Goal: Transaction & Acquisition: Obtain resource

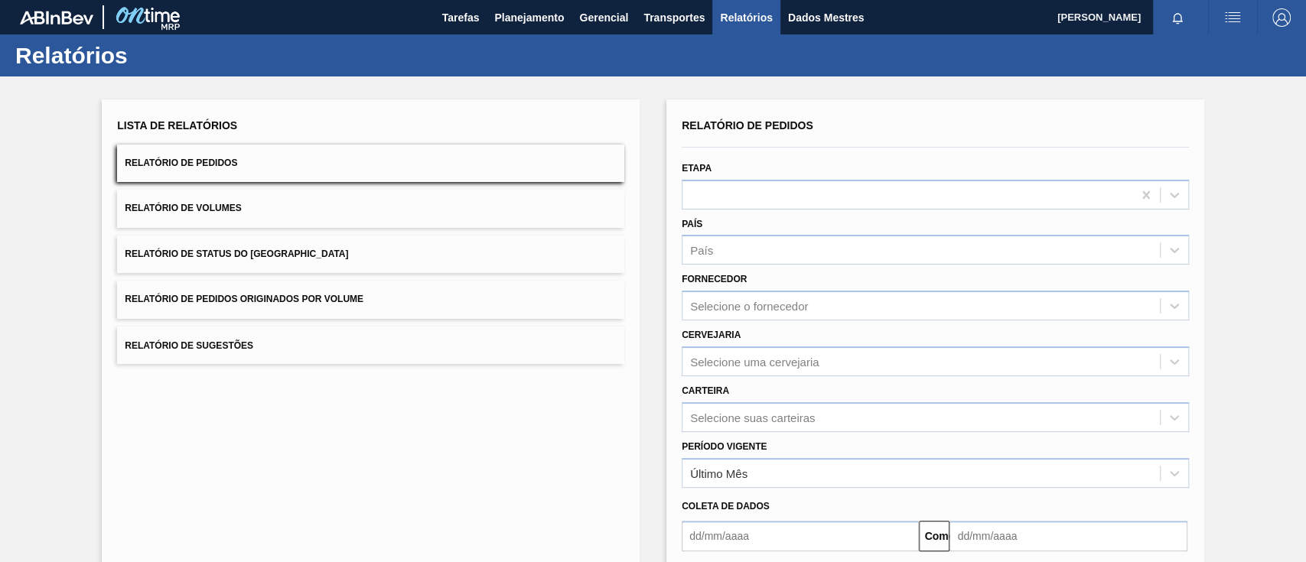
click at [373, 278] on div "Lista de Relatórios Relatório de Pedidos Relatório de Volumes Relatório de Stat…" at bounding box center [370, 239] width 507 height 249
click at [380, 294] on button "Relatório de Pedidos Originados por Volume" at bounding box center [370, 299] width 507 height 37
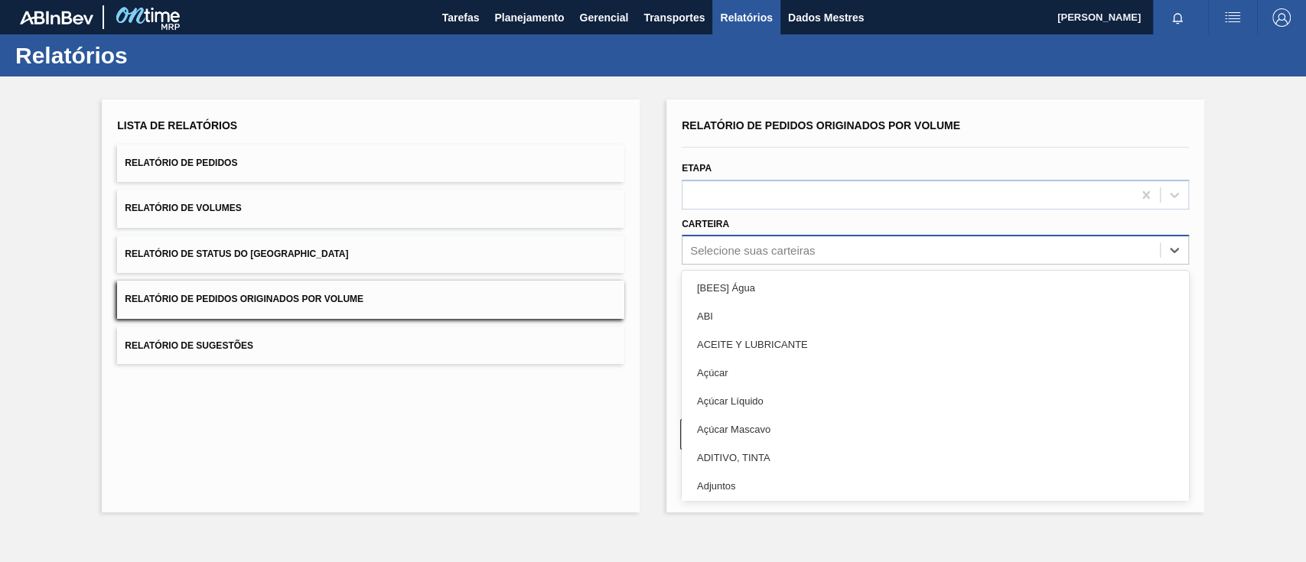
click at [782, 246] on font "Selecione suas carteiras" at bounding box center [752, 250] width 125 height 13
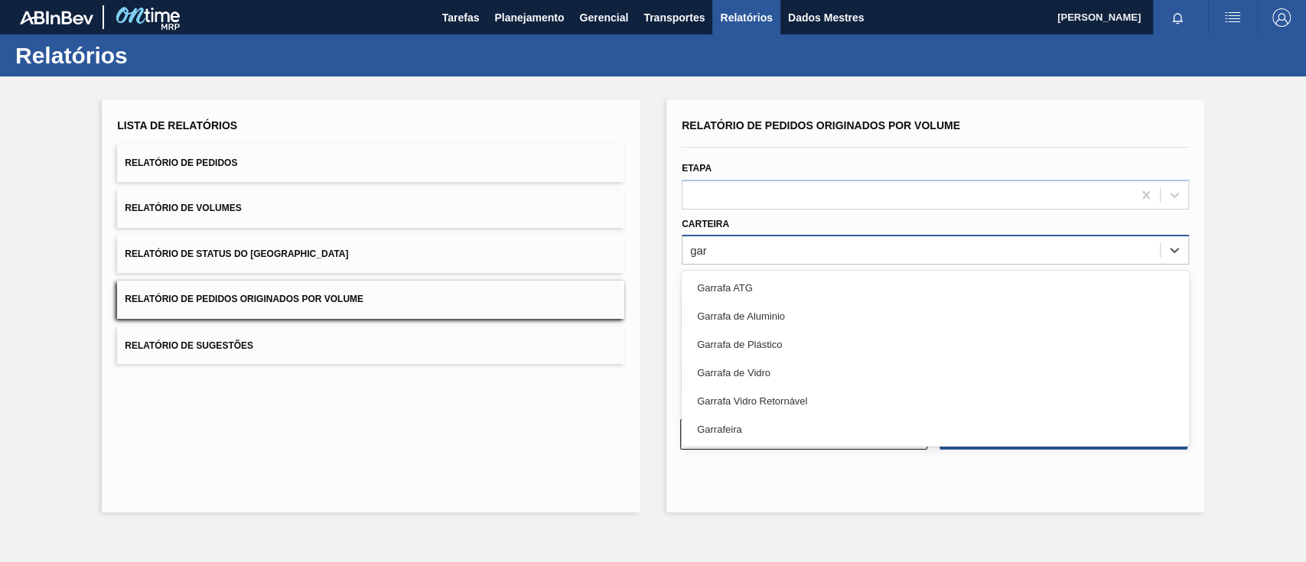
type input "garr"
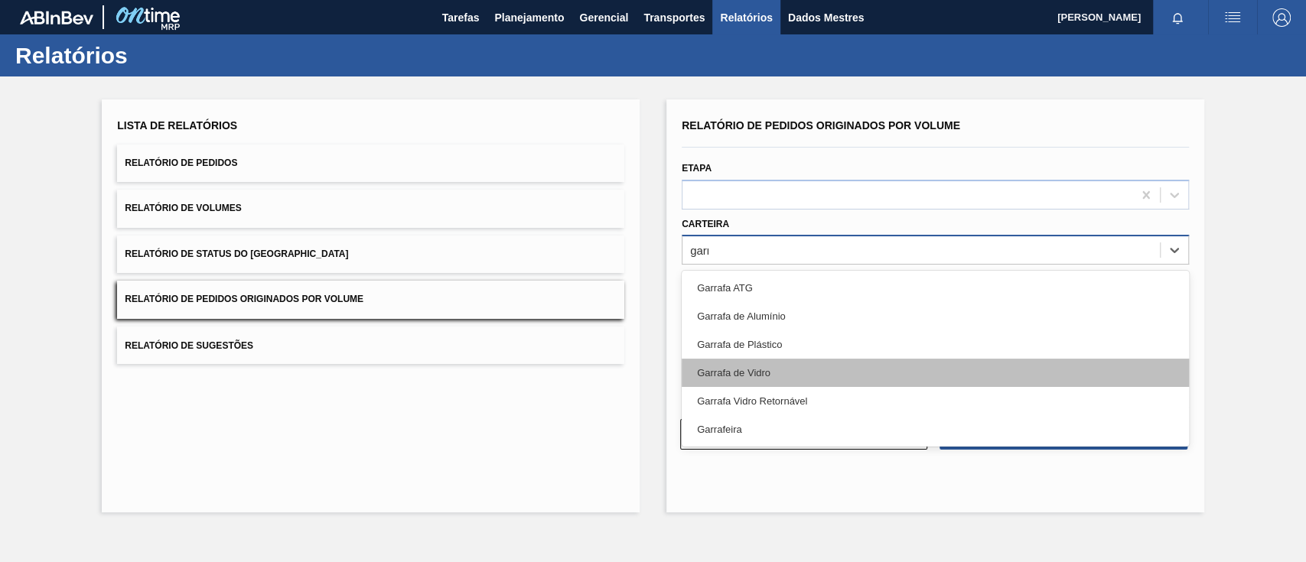
click at [786, 375] on div "Garrafa de Vidro" at bounding box center [935, 373] width 507 height 28
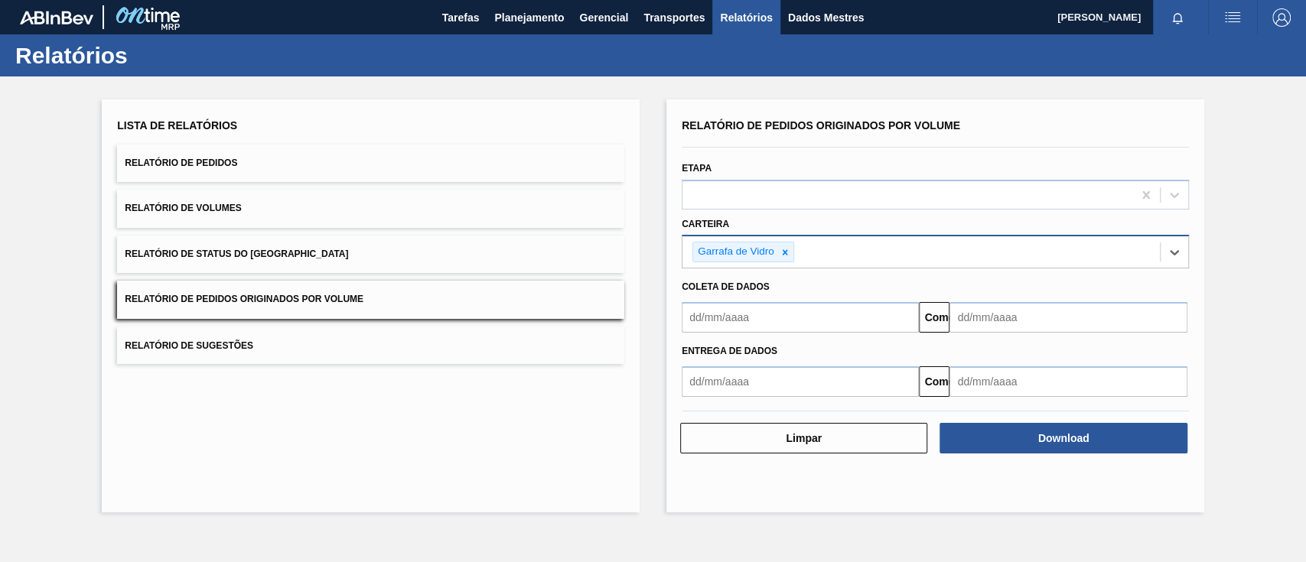
click at [760, 321] on input "text" at bounding box center [800, 317] width 237 height 31
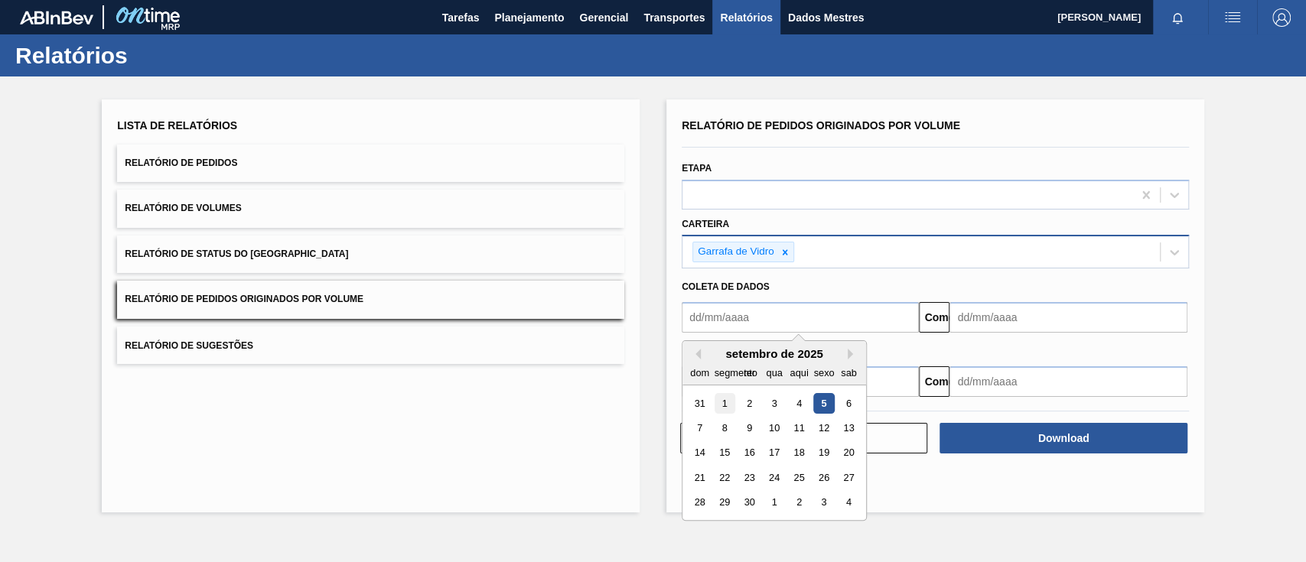
click at [727, 405] on font "1" at bounding box center [724, 403] width 5 height 11
type input "[DATE]"
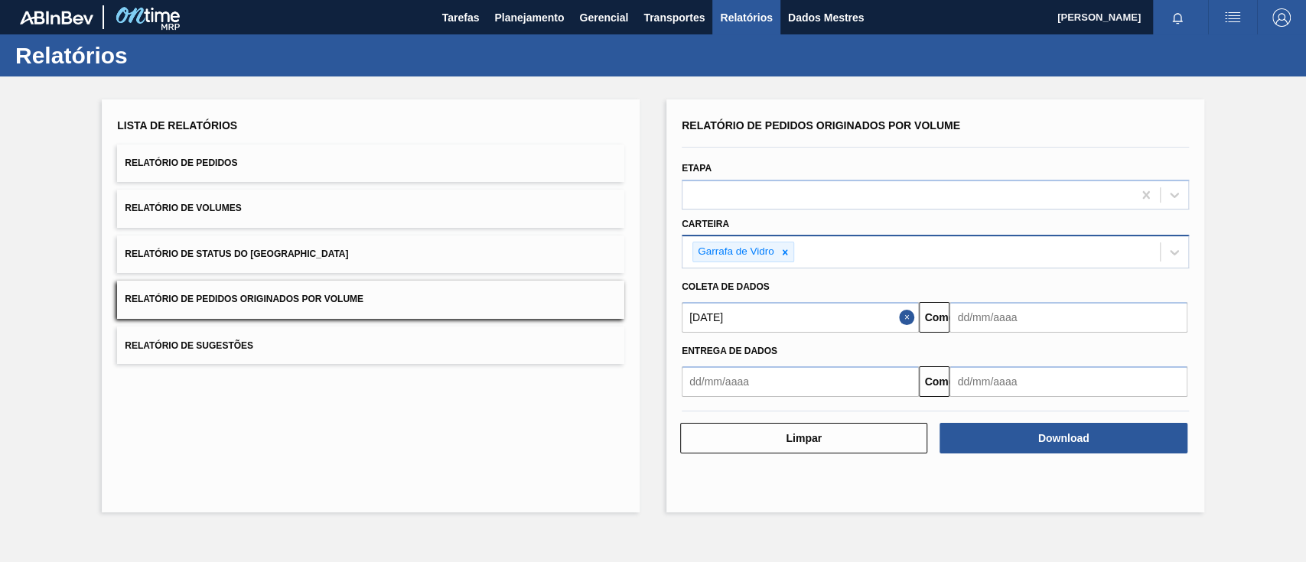
click at [978, 333] on div "Entrega de dados Comeu" at bounding box center [934, 365] width 519 height 64
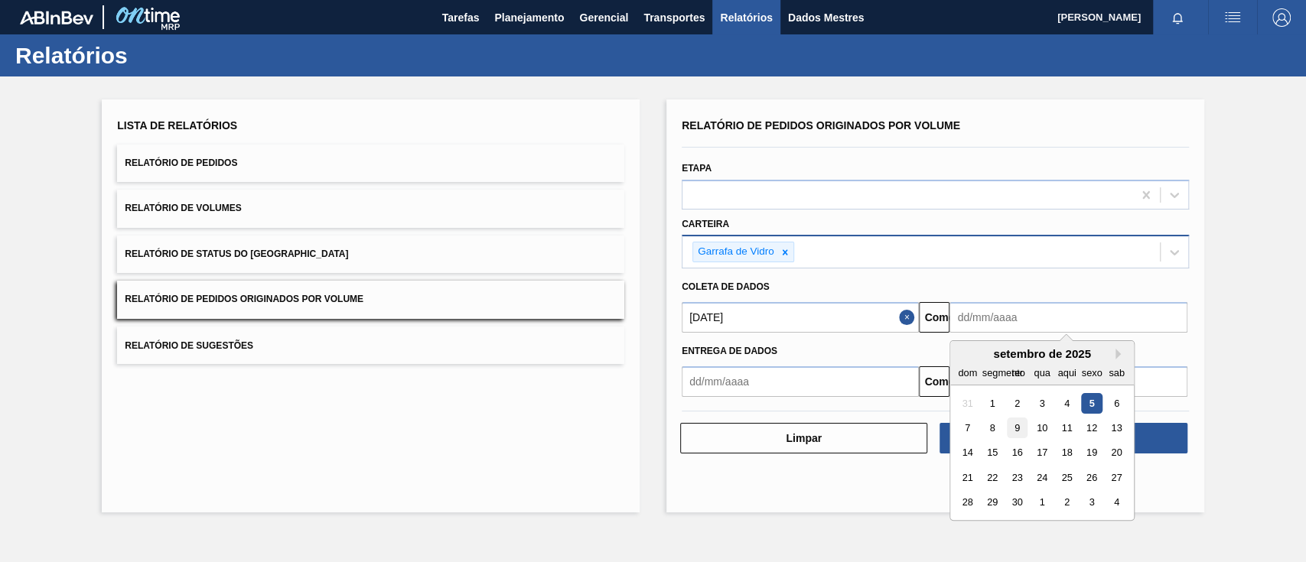
click at [978, 421] on font "9" at bounding box center [1016, 427] width 5 height 11
click at [978, 318] on input "[DATE]" at bounding box center [1067, 317] width 237 height 31
click at [978, 421] on font "10" at bounding box center [1041, 427] width 11 height 11
type input "[DATE]"
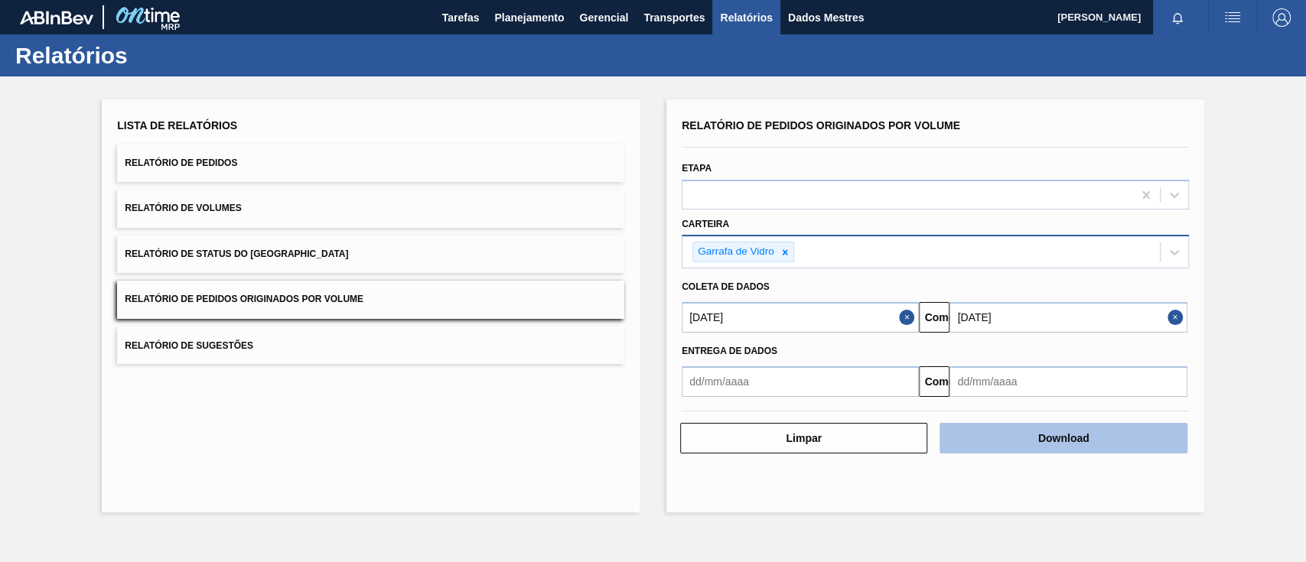
click at [978, 421] on font "Download" at bounding box center [1063, 438] width 51 height 12
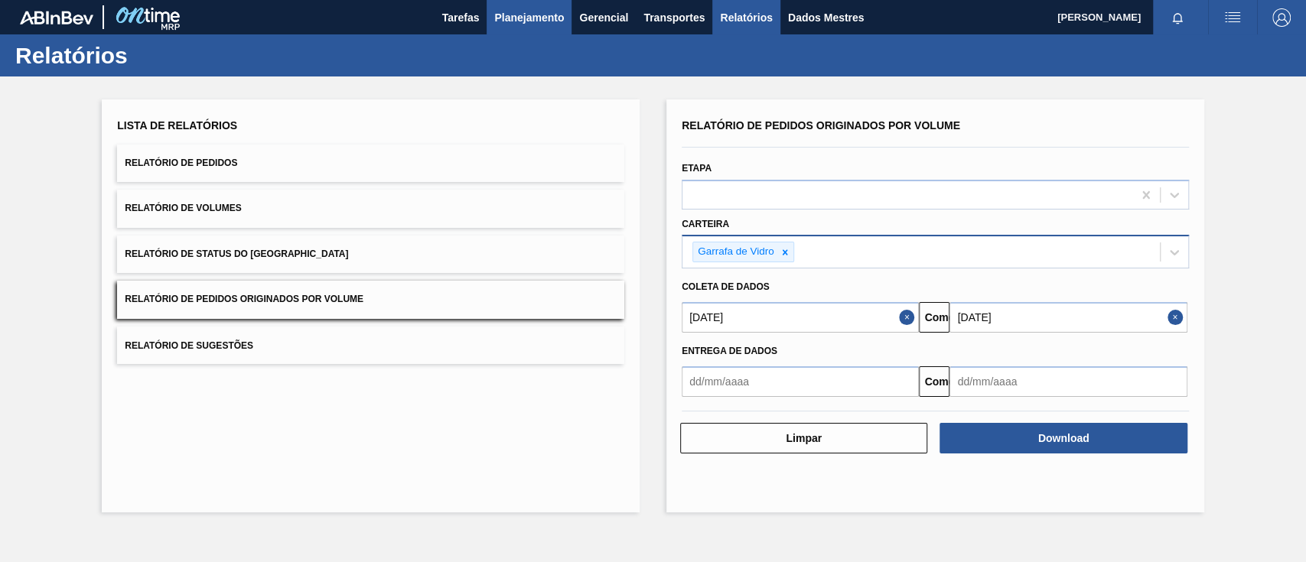
click at [536, 5] on button "Planejamento" at bounding box center [528, 17] width 85 height 34
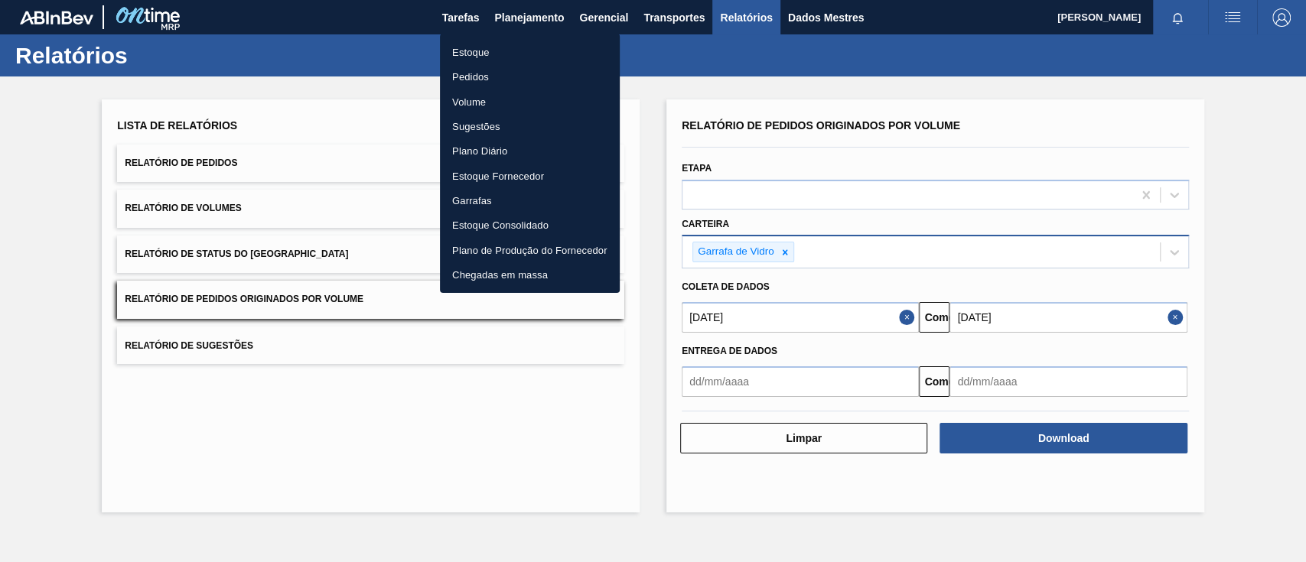
click at [484, 80] on font "Pedidos" at bounding box center [470, 76] width 37 height 11
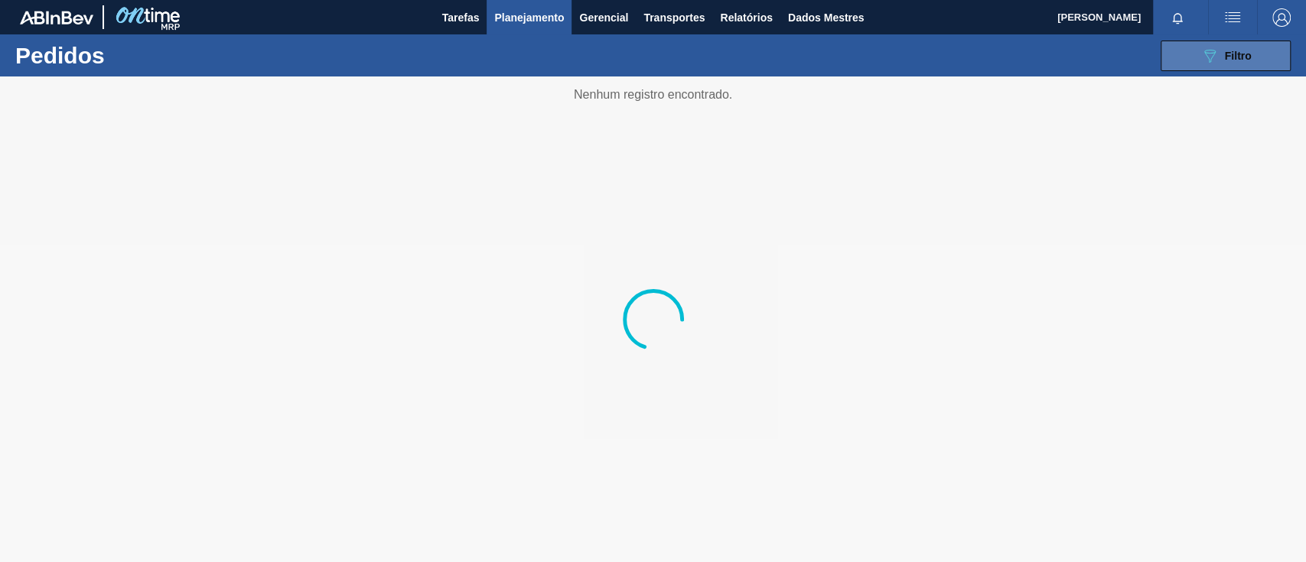
click at [978, 46] on button "089F7B8B-B2A5-4AFE-B5C0-19BA573D28AC Filtro" at bounding box center [1225, 56] width 130 height 31
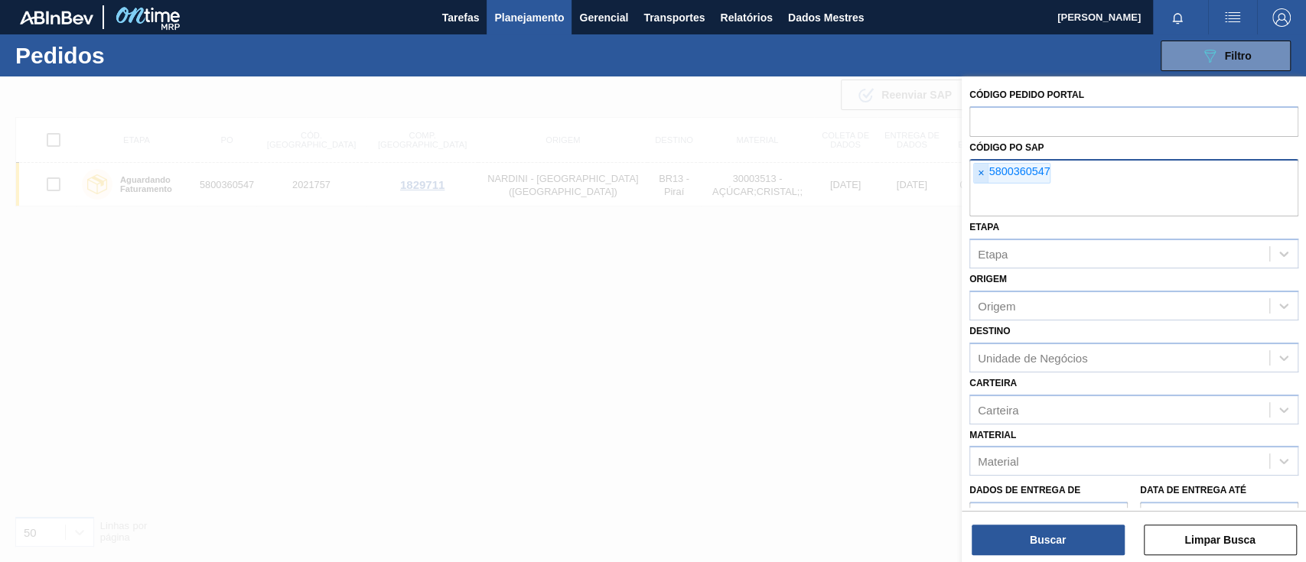
click at [978, 175] on font "×" at bounding box center [981, 173] width 6 height 12
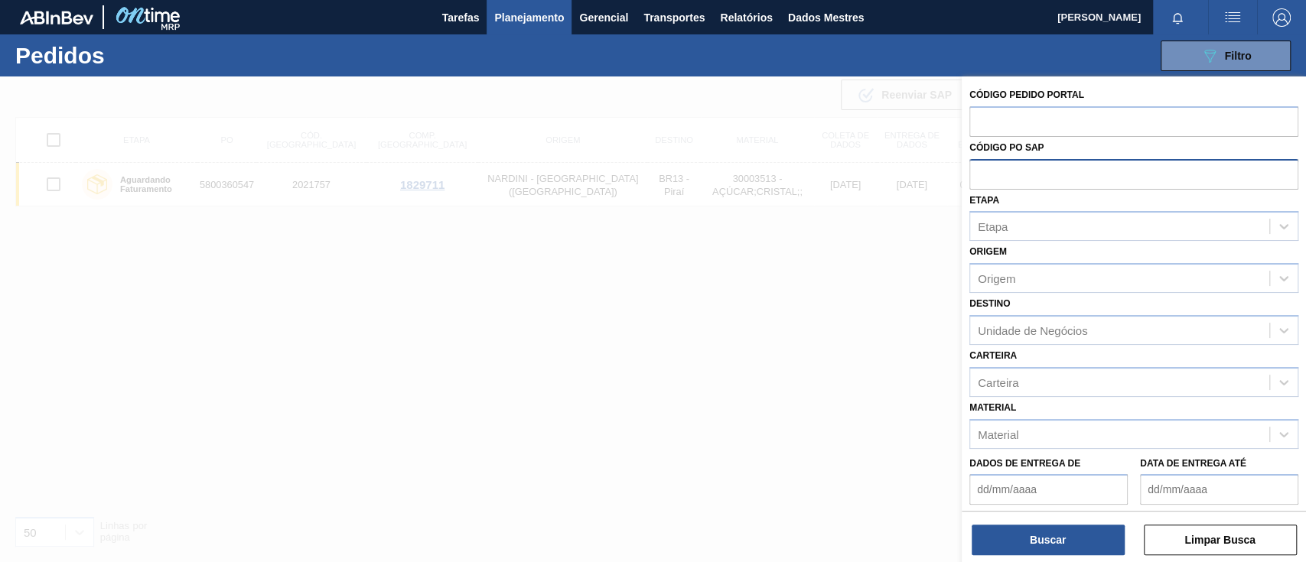
paste input "text"
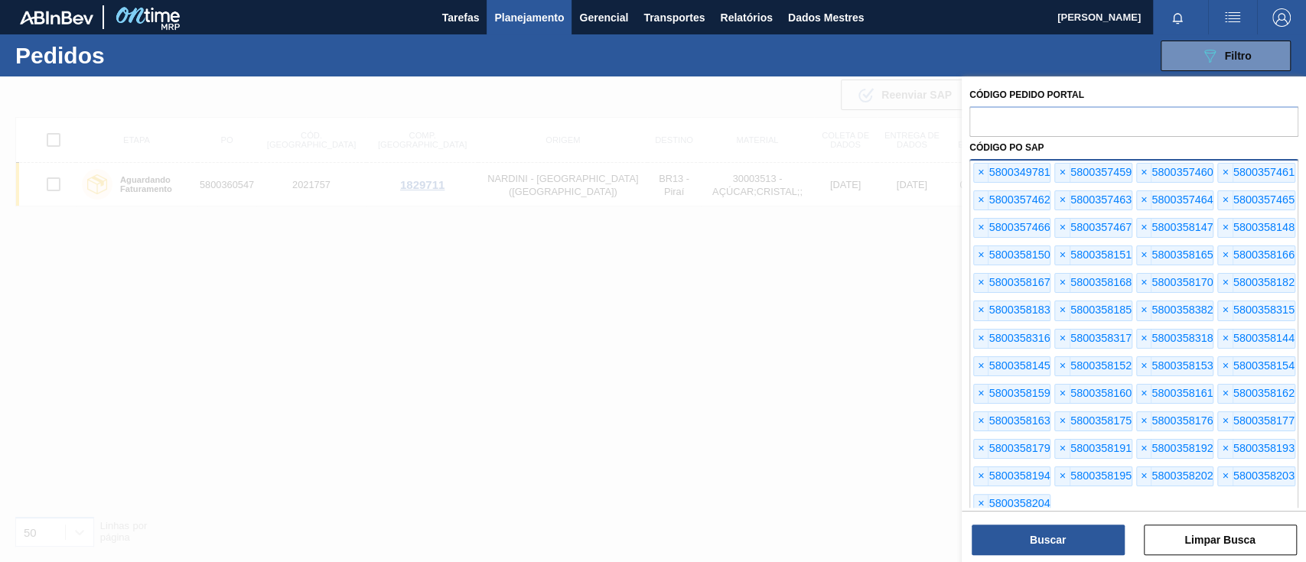
scroll to position [30, 0]
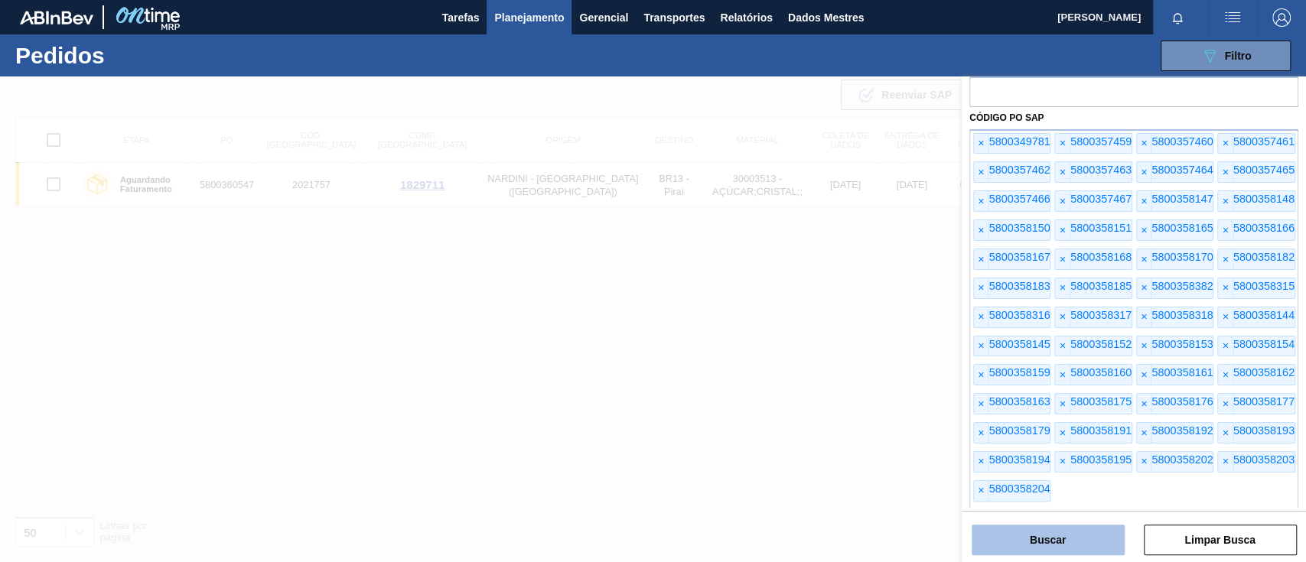
click at [978, 421] on button "Buscar" at bounding box center [1047, 540] width 153 height 31
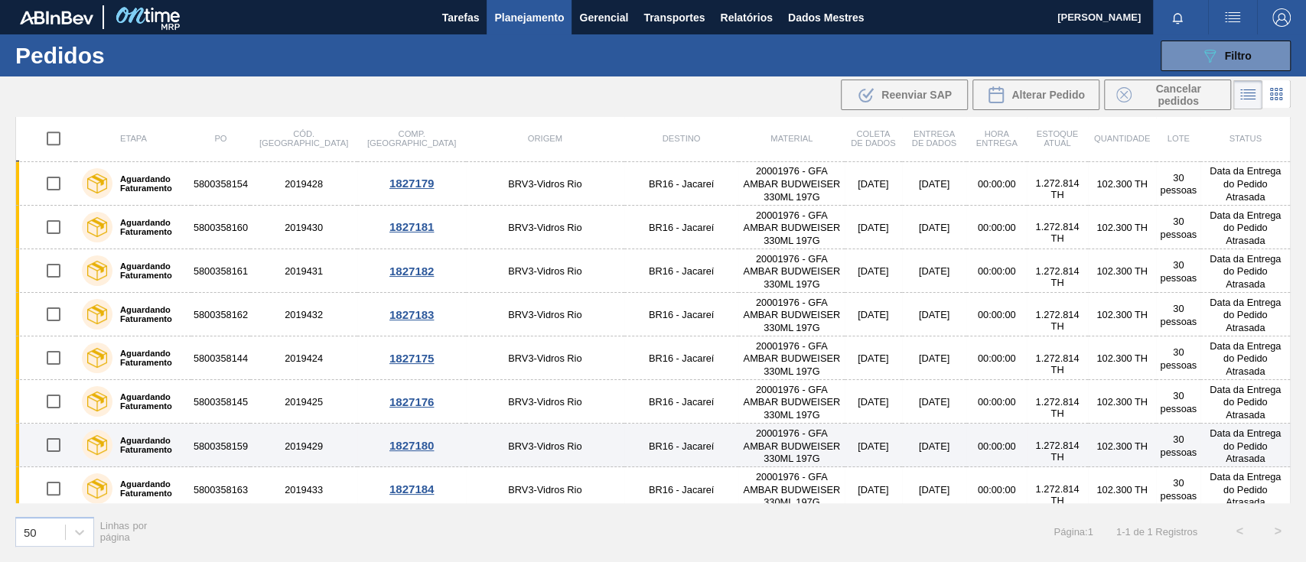
scroll to position [714, 0]
